Goal: Task Accomplishment & Management: Use online tool/utility

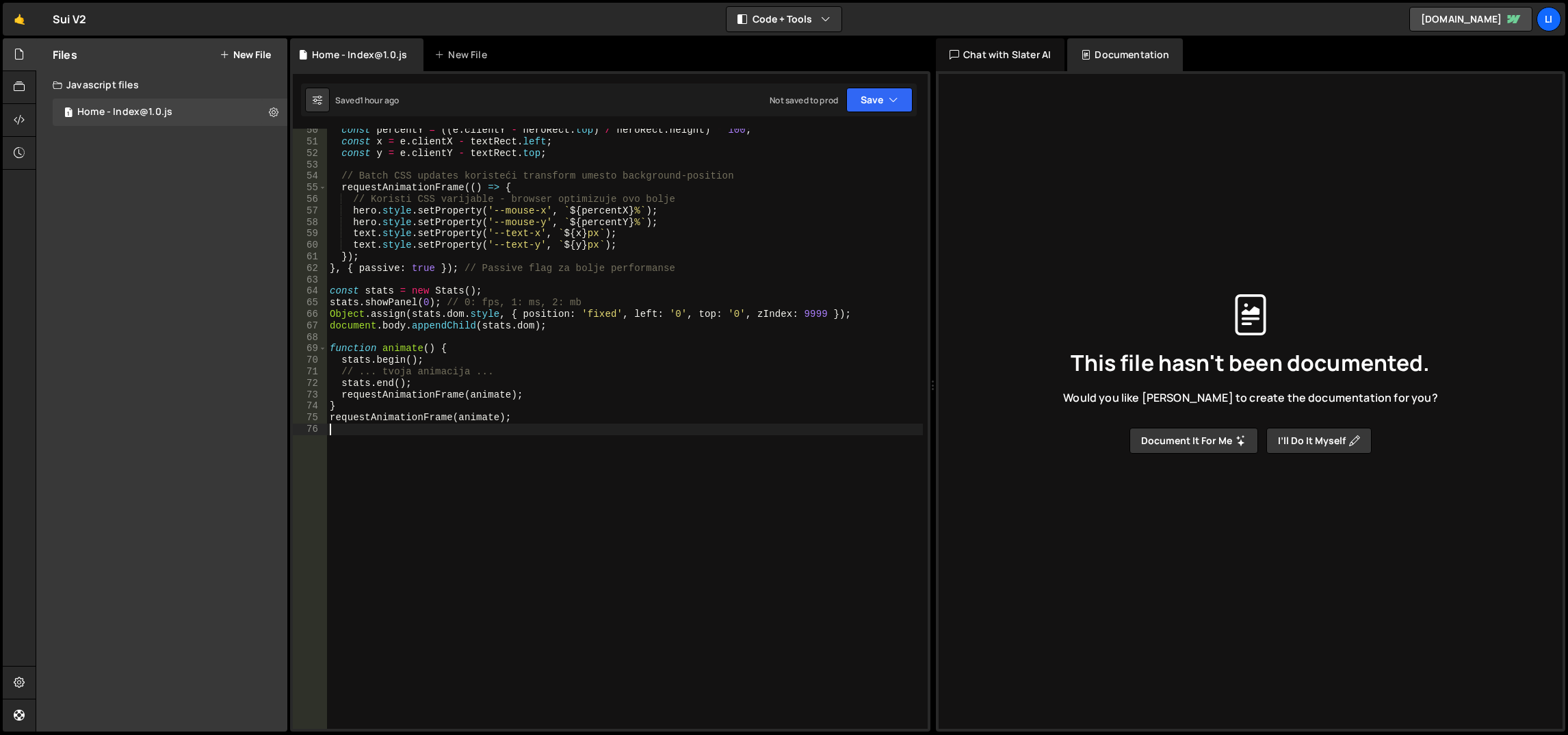
click at [487, 433] on div "const percentY = (( e . clientY - heroRect . top ) / heroRect . height ) * 100 …" at bounding box center [625, 436] width 597 height 623
type textarea "}"
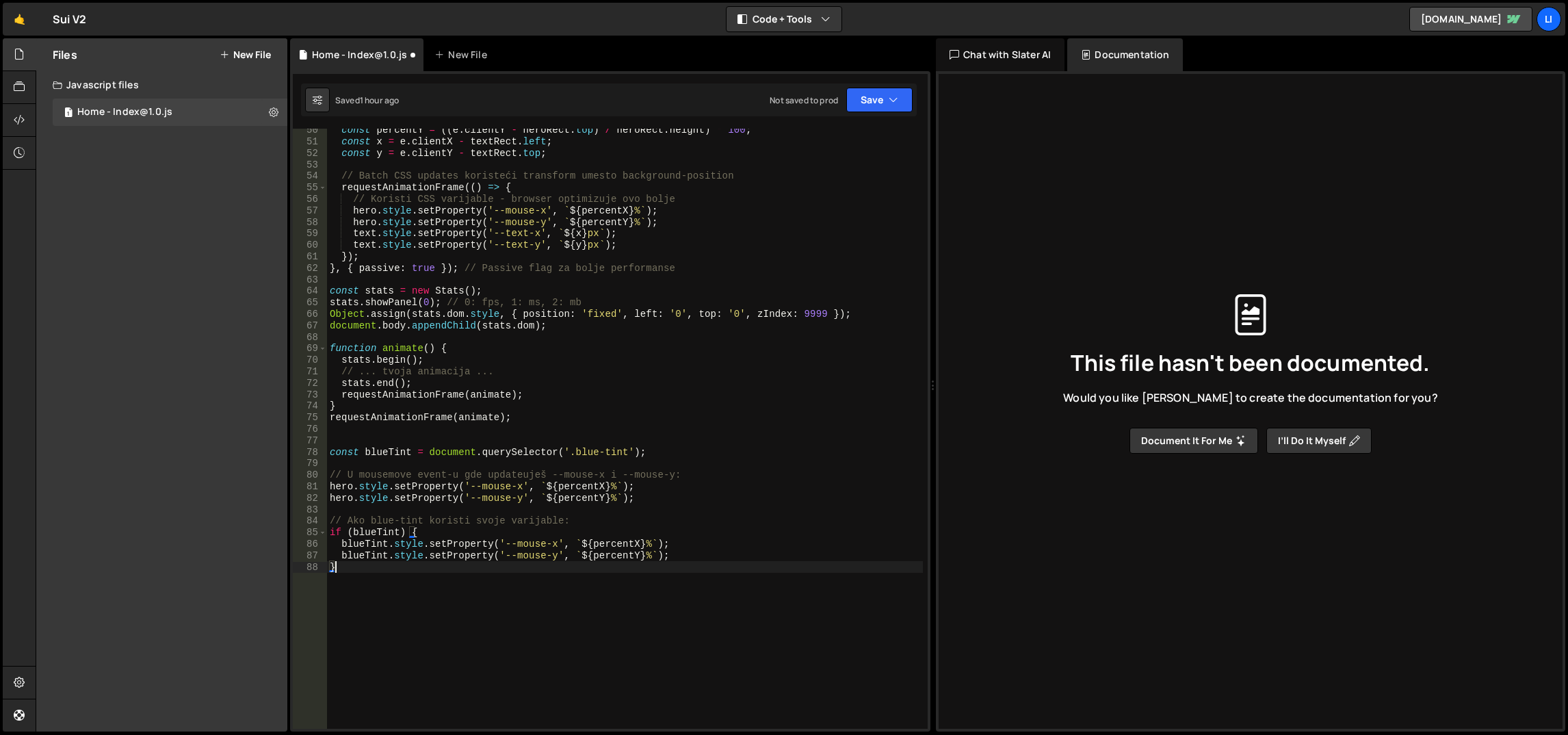
click at [544, 425] on div "const percentY = (( e . clientY - heroRect . top ) / heroRect . height ) * 100 …" at bounding box center [625, 436] width 597 height 623
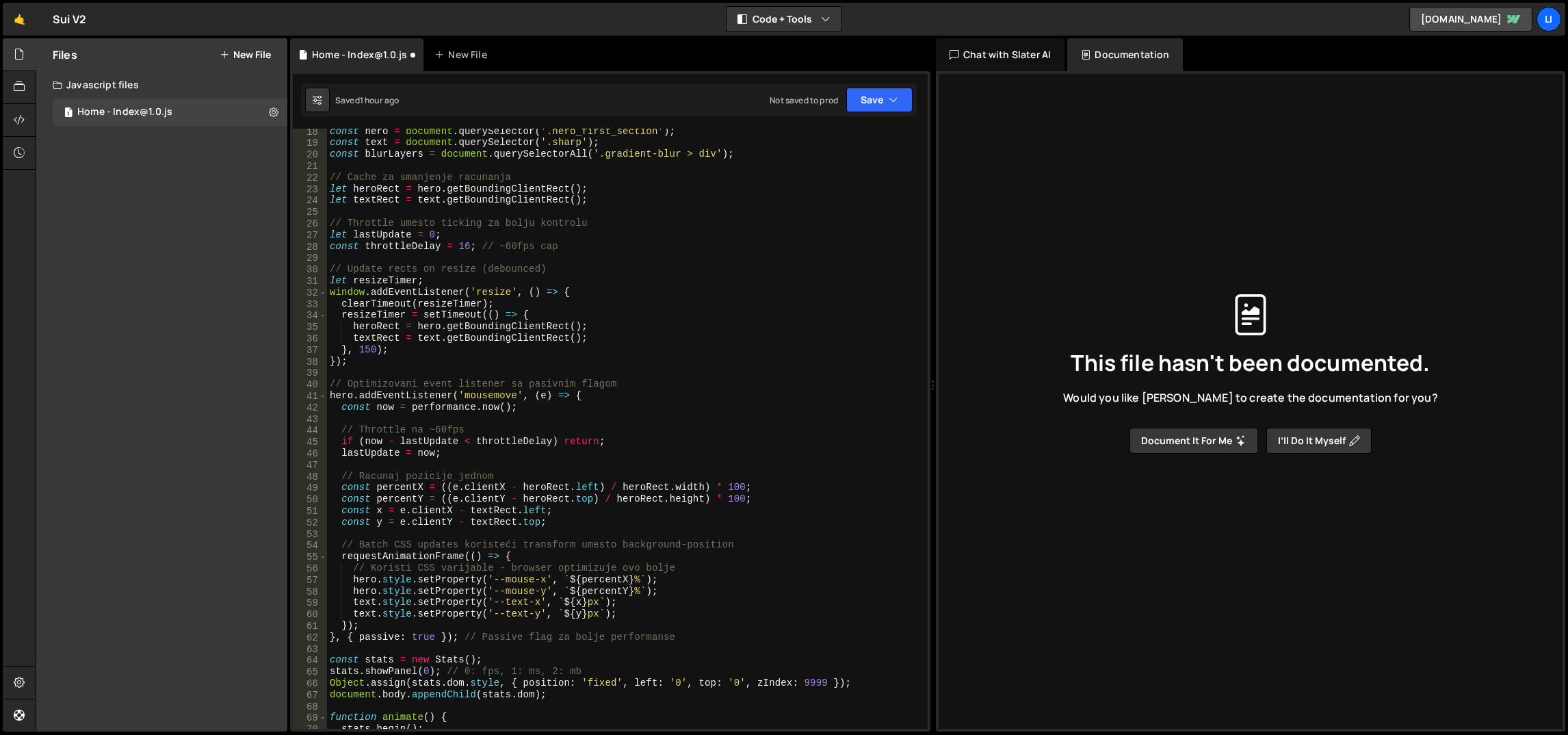
scroll to position [259, 0]
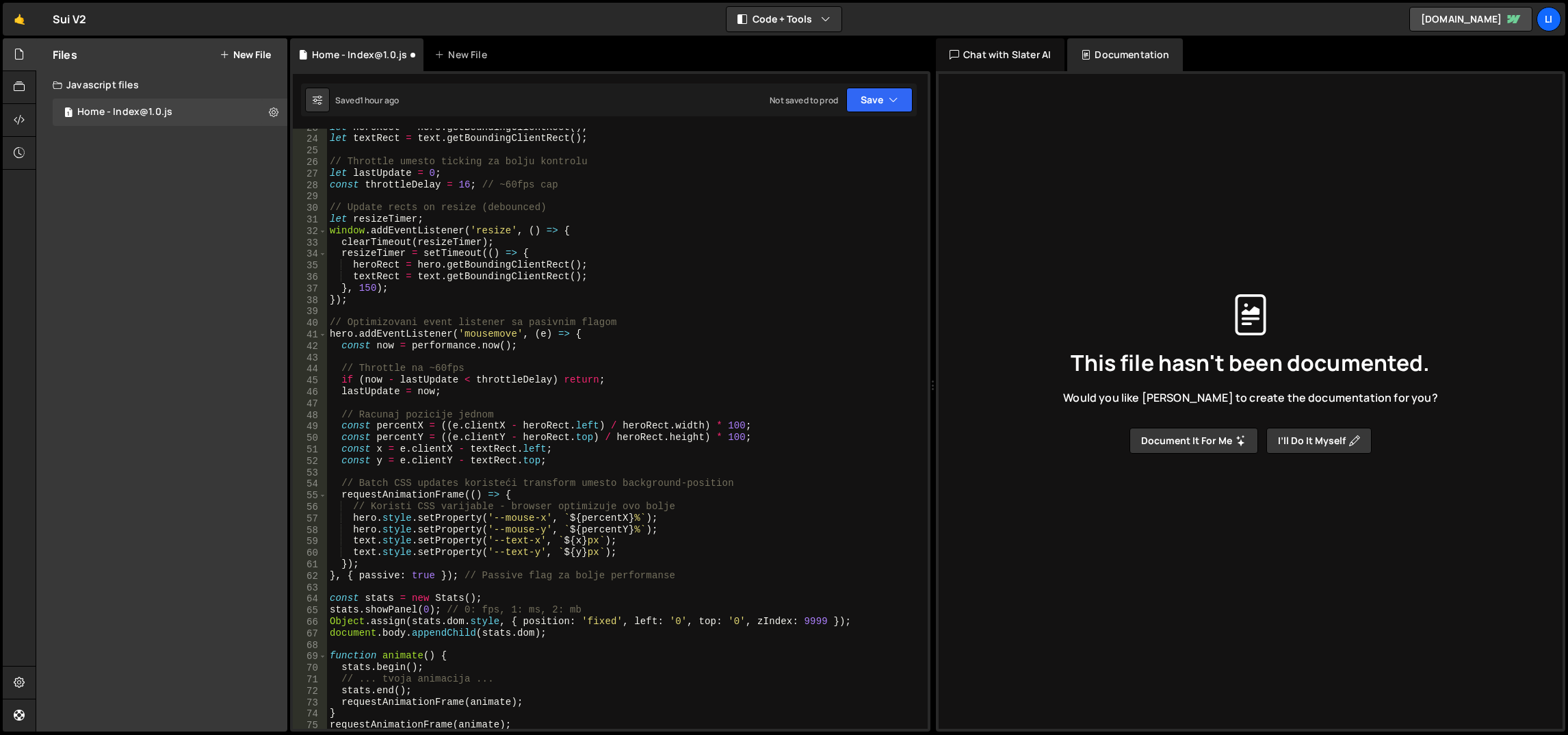
click at [598, 458] on div "let heroRect = hero . getBoundingClientRect ( ) ; let textRect = text . getBoun…" at bounding box center [625, 433] width 597 height 623
click at [676, 552] on div "let heroRect = hero . getBoundingClientRect ( ) ; let textRect = text . getBoun…" at bounding box center [625, 433] width 597 height 623
type textarea "text.style.setProperty('--text-y', `${y}px`);"
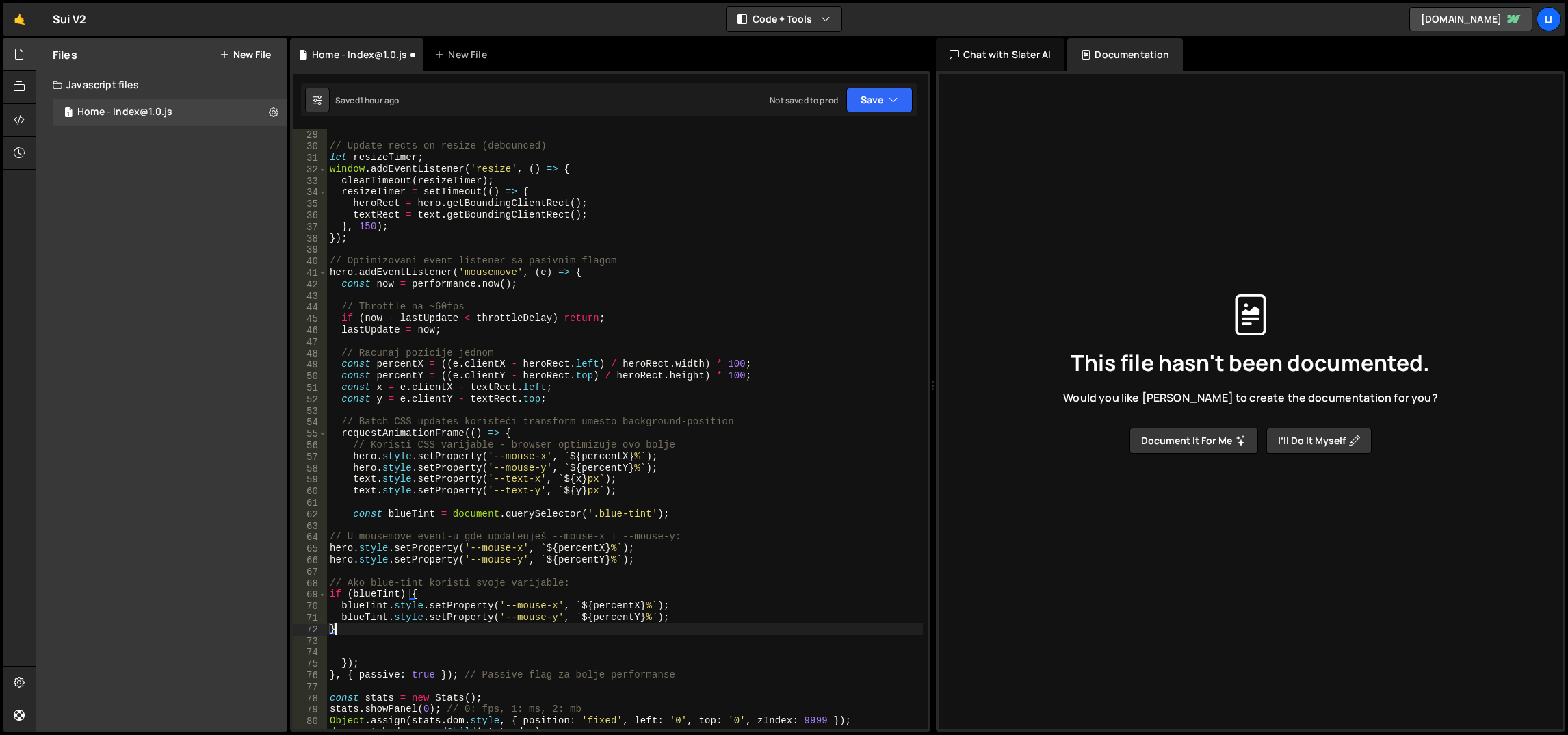
scroll to position [321, 0]
drag, startPoint x: 676, startPoint y: 552, endPoint x: 625, endPoint y: 552, distance: 51.0
click at [618, 553] on div "const throttleDelay = 16 ; // ~60fps cap // Update rects on resize (debounced) …" at bounding box center [625, 429] width 597 height 623
click at [683, 553] on div "const throttleDelay = 16 ; // ~60fps cap // Update rects on resize (debounced) …" at bounding box center [625, 428] width 596 height 600
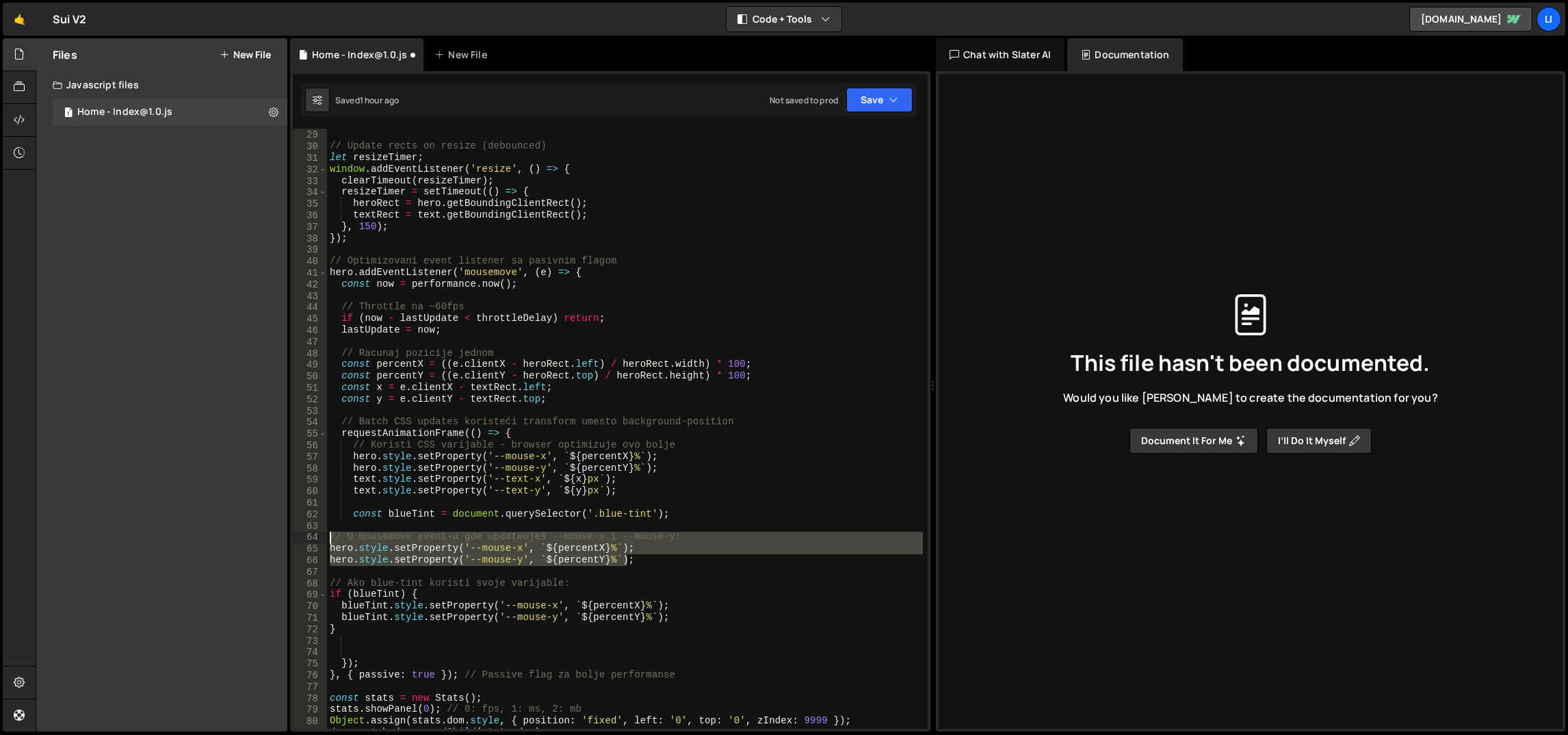
drag, startPoint x: 684, startPoint y: 557, endPoint x: 306, endPoint y: 535, distance: 378.6
click at [306, 535] on div "hero.style.setProperty('--mouse-x', `${percentX}%`); 28 29 30 31 32 33 34 35 36…" at bounding box center [610, 428] width 635 height 600
type textarea "// U mousemove event-u gde updateuješ --mouse-x i --mouse-y: hero.style.setProp…"
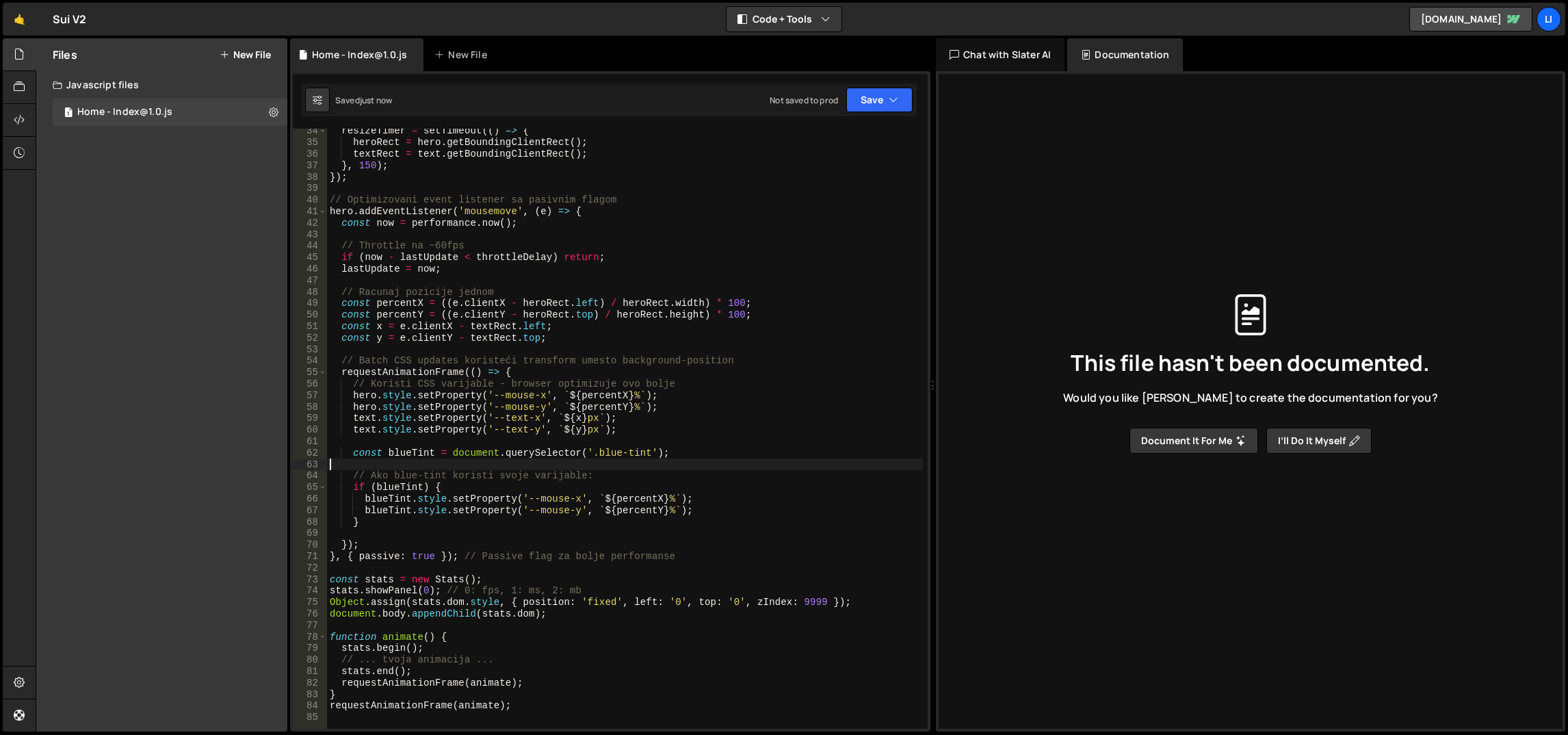
scroll to position [382, 0]
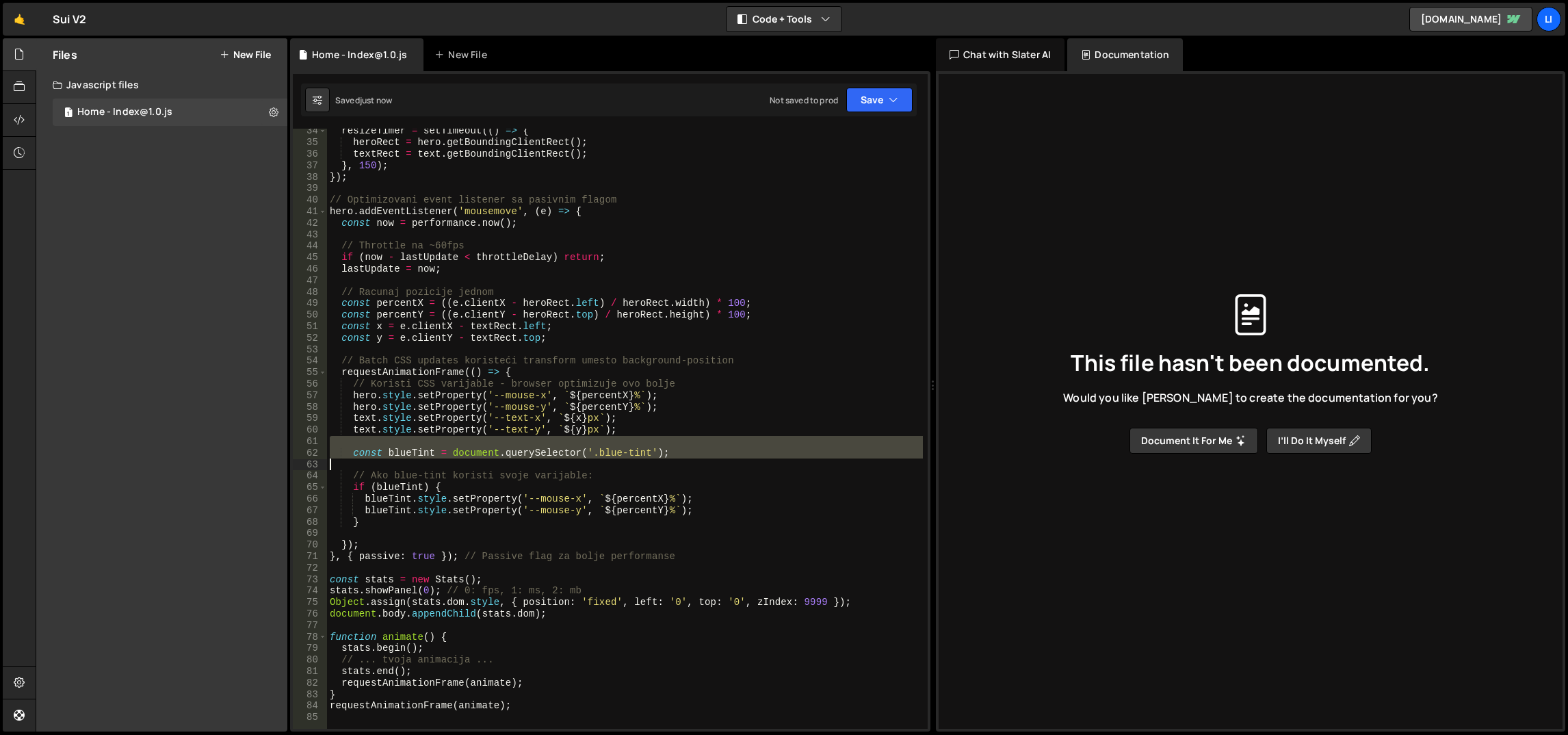
drag, startPoint x: 635, startPoint y: 444, endPoint x: 357, endPoint y: 456, distance: 278.3
click at [356, 456] on div "resizeTimer = setTimeout (( ) => { heroRect = hero . getBoundingClientRect ( ) …" at bounding box center [625, 437] width 597 height 623
click at [405, 456] on div "resizeTimer = setTimeout (( ) => { heroRect = hero . getBoundingClientRect ( ) …" at bounding box center [625, 437] width 597 height 623
type textarea "const blueTint = document.querySelector('.blue-tint');"
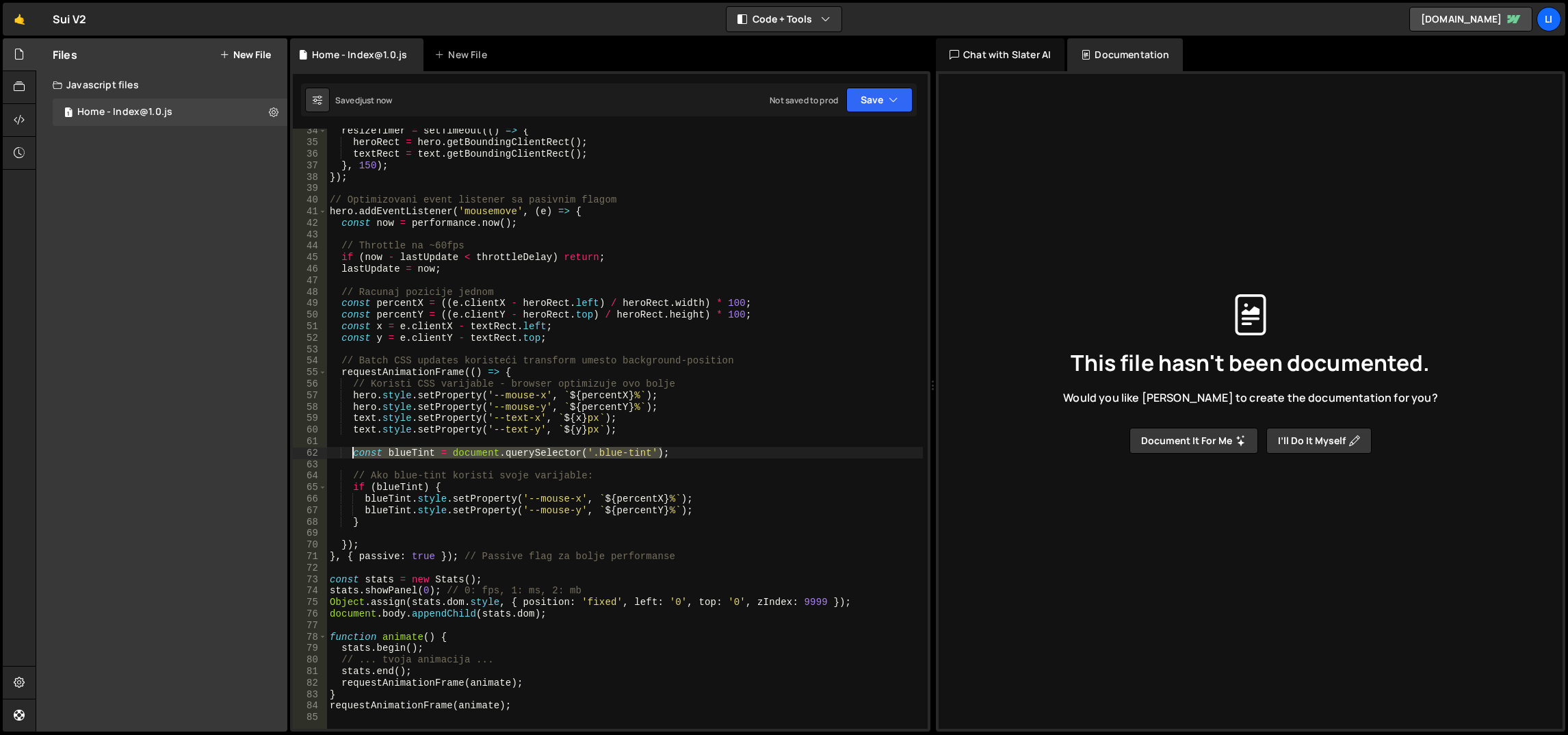
drag, startPoint x: 702, startPoint y: 454, endPoint x: 354, endPoint y: 455, distance: 348.0
click at [354, 455] on div "resizeTimer = setTimeout (( ) => { heroRect = hero . getBoundingClientRect ( ) …" at bounding box center [625, 437] width 597 height 623
click at [611, 219] on div "resizeTimer = setTimeout (( ) => { heroRect = hero . getBoundingClientRect ( ) …" at bounding box center [625, 437] width 597 height 623
type textarea "const now = [DOMAIN_NAME]();"
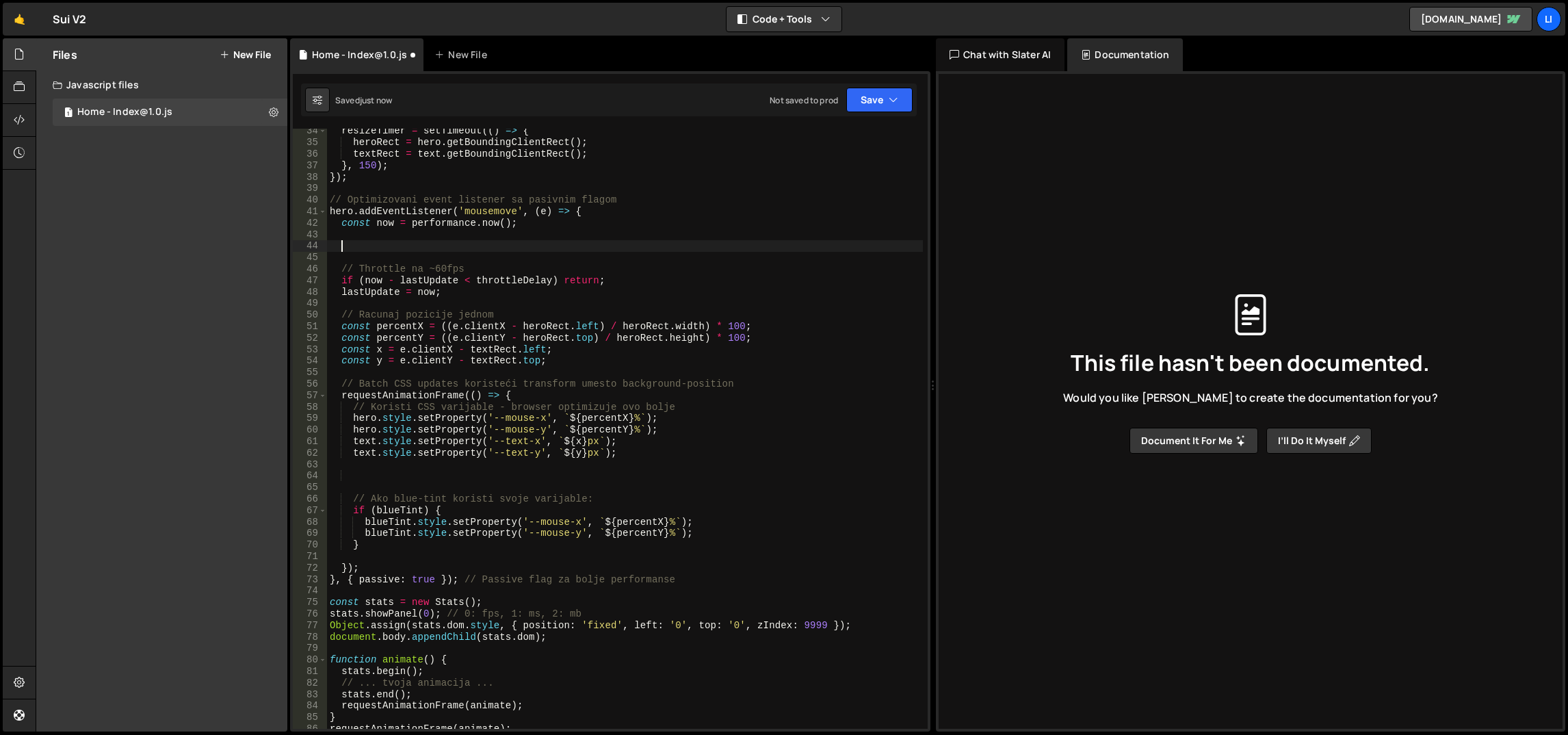
paste textarea "const blueTint = document.querySelector('.blue-tint');"
type textarea "const blueTint = document.querySelector('.blue-tint');"
drag, startPoint x: 654, startPoint y: 244, endPoint x: 243, endPoint y: 244, distance: 411.0
click at [243, 244] on div "Files New File Javascript files 1 Home - Index@1.0.js 0 CSS files Copy share li…" at bounding box center [802, 384] width 1532 height 693
click at [375, 183] on div "resizeTimer = setTimeout (( ) => { heroRect = hero . getBoundingClientRect ( ) …" at bounding box center [625, 437] width 597 height 623
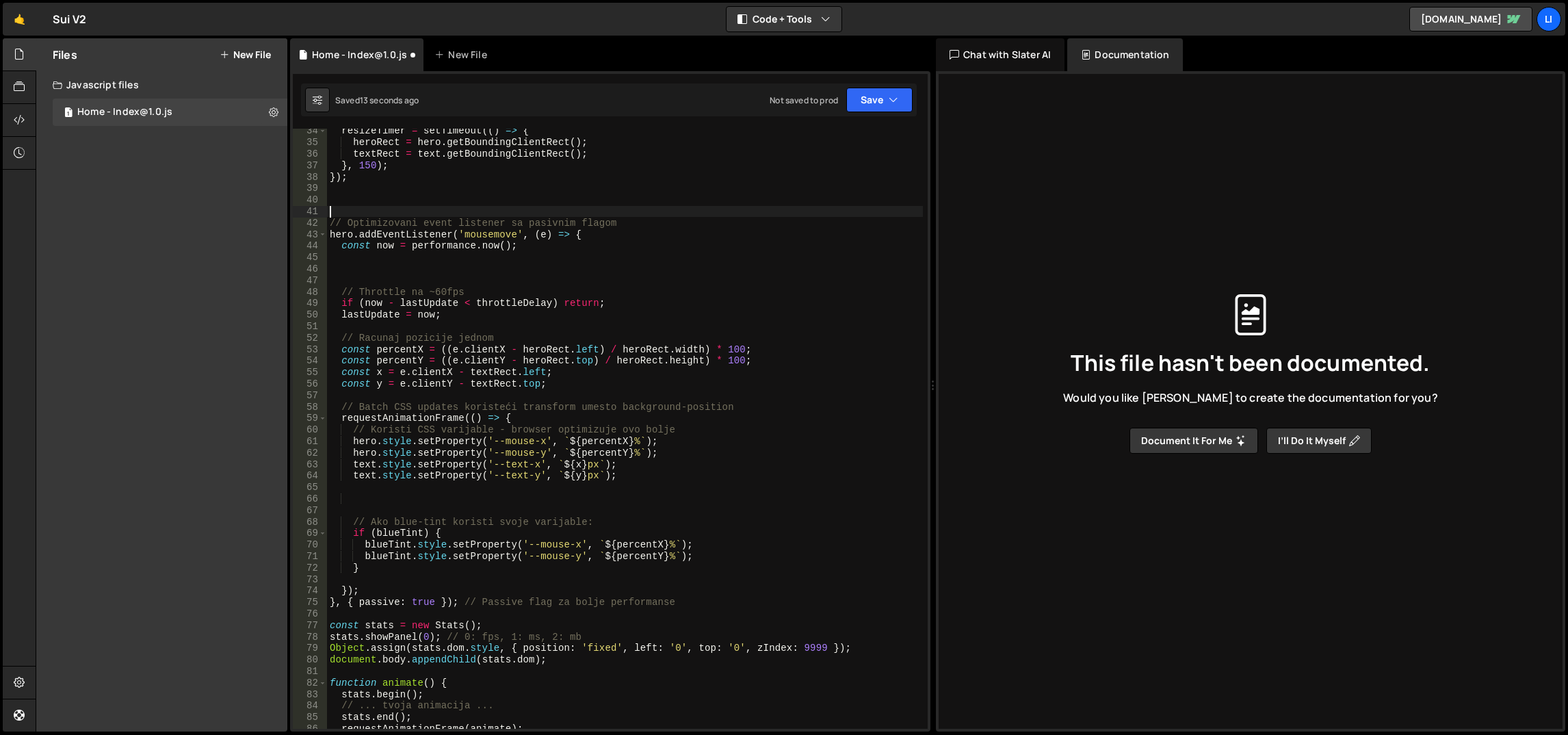
paste textarea "const blueTint = document.querySelector('.blue-tint');"
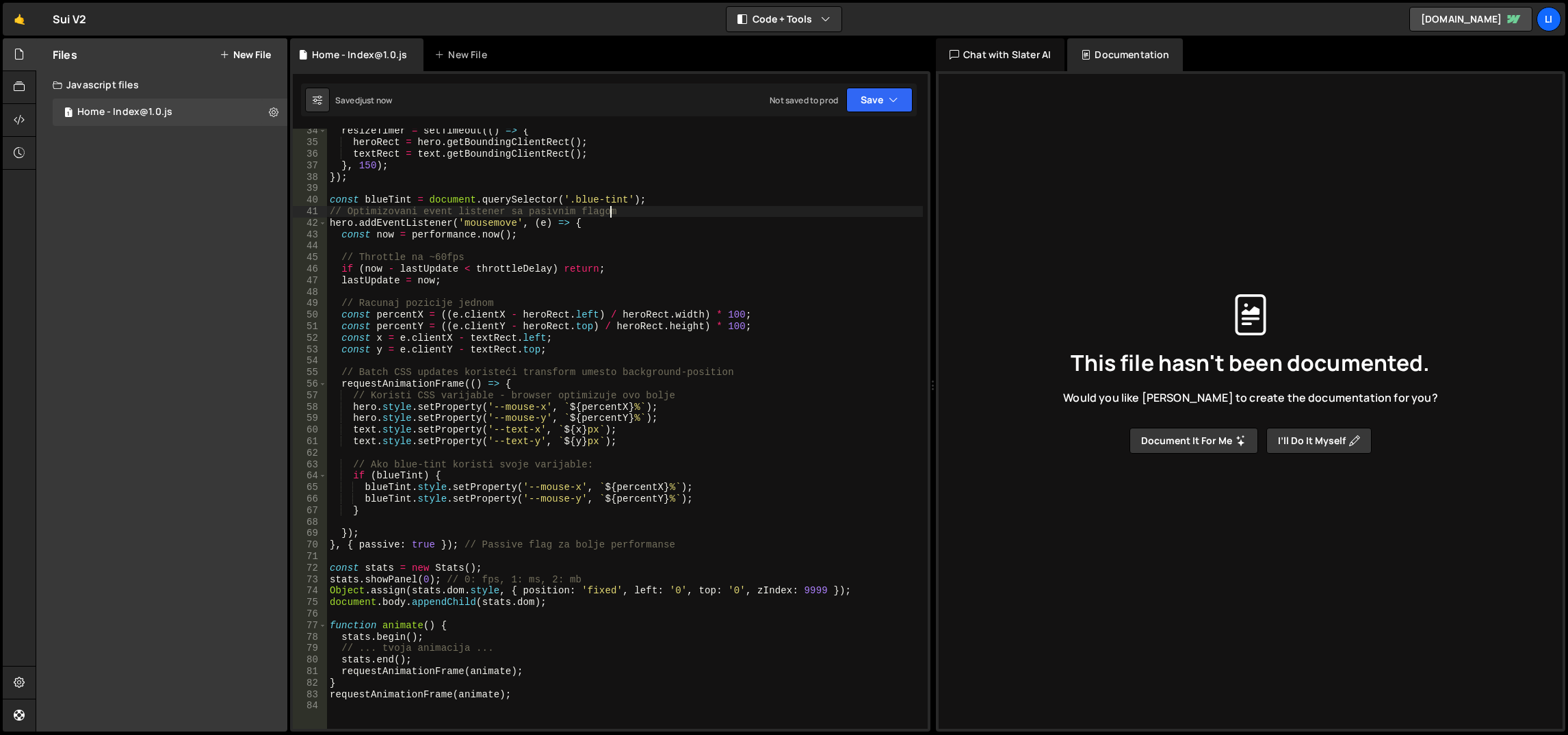
type textarea "// Optimizovani event listener sa pasivnim flagom"
